Goal: Information Seeking & Learning: Understand process/instructions

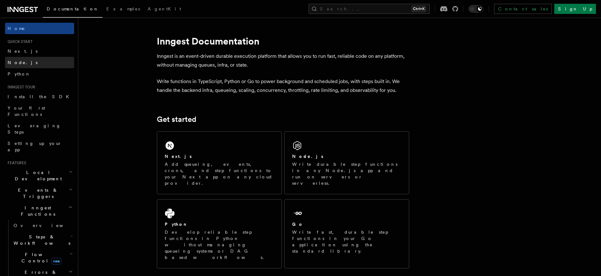
click at [22, 62] on span "Node.js" at bounding box center [23, 62] width 30 height 5
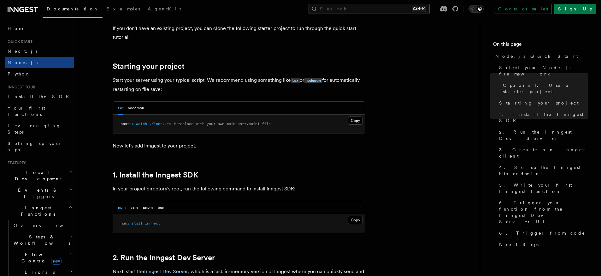
scroll to position [303, 0]
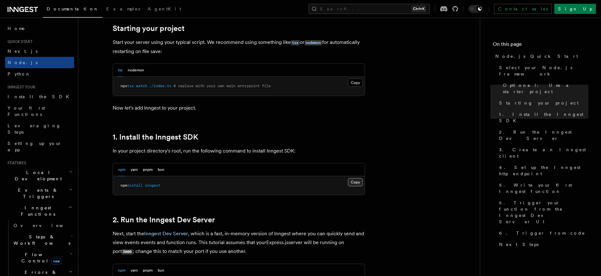
click at [352, 182] on button "Copy Copied" at bounding box center [355, 182] width 15 height 8
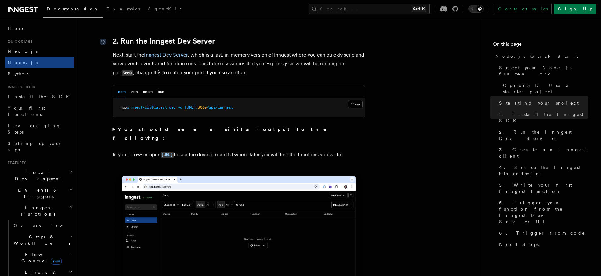
scroll to position [492, 0]
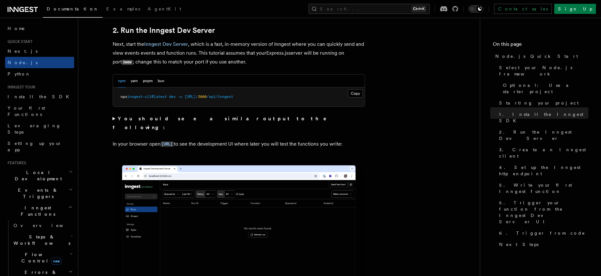
click at [254, 115] on summary "You should see a similar output to the following:" at bounding box center [239, 123] width 252 height 18
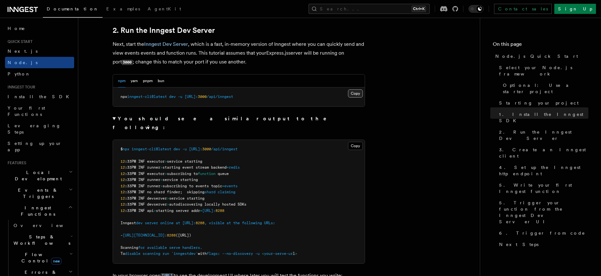
click at [357, 94] on button "Copy Copied" at bounding box center [355, 93] width 15 height 8
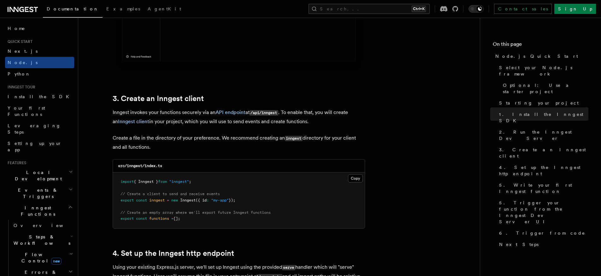
scroll to position [871, 0]
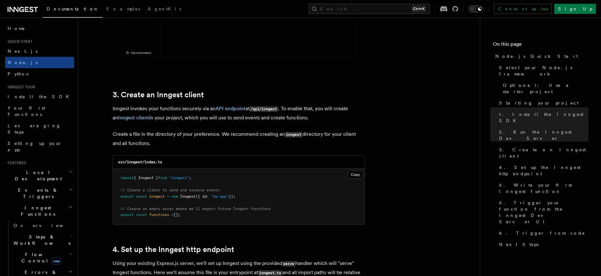
click at [135, 163] on code "src/inngest/index.ts" at bounding box center [140, 162] width 44 height 4
click at [359, 175] on button "Copy Copied" at bounding box center [355, 174] width 15 height 8
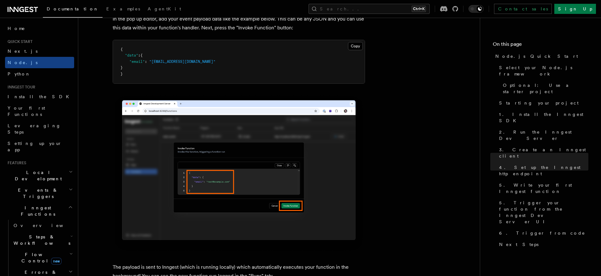
scroll to position [2157, 0]
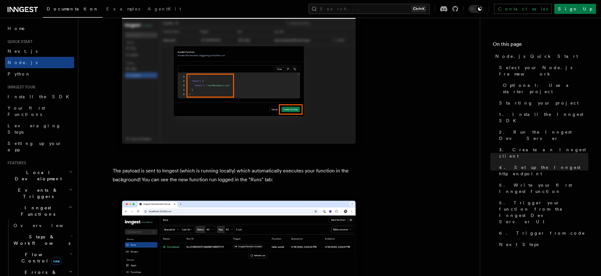
click at [217, 99] on img at bounding box center [239, 76] width 252 height 159
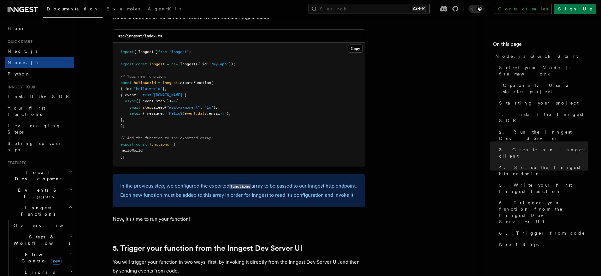
scroll to position [1363, 0]
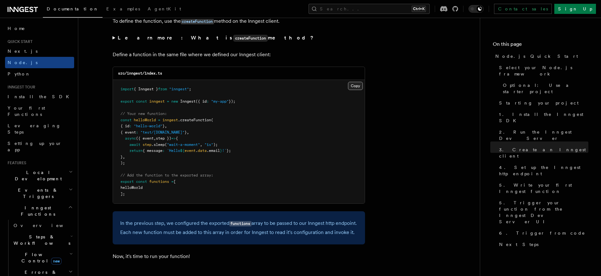
click at [352, 86] on button "Copy Copied" at bounding box center [355, 86] width 15 height 8
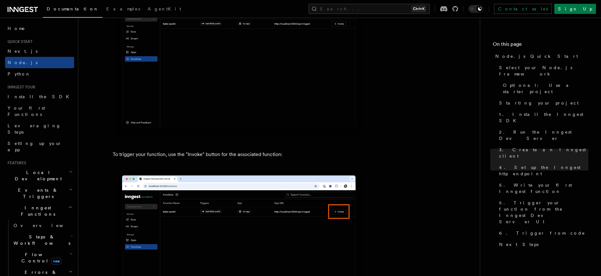
scroll to position [1741, 0]
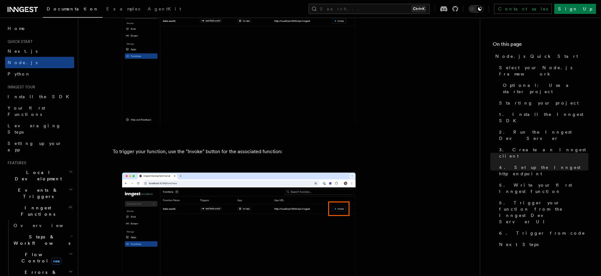
click at [21, 169] on span "Local Development" at bounding box center [37, 175] width 64 height 13
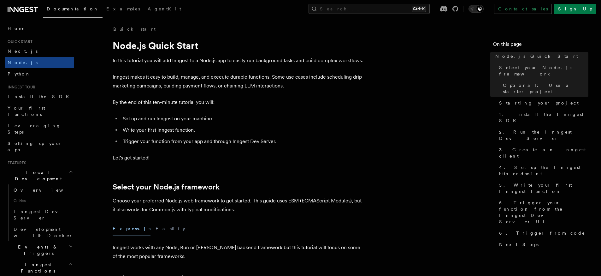
scroll to position [0, 0]
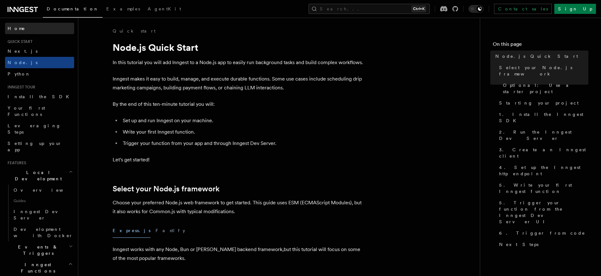
click at [13, 26] on span "Home" at bounding box center [17, 28] width 18 height 6
